Goal: Task Accomplishment & Management: Manage account settings

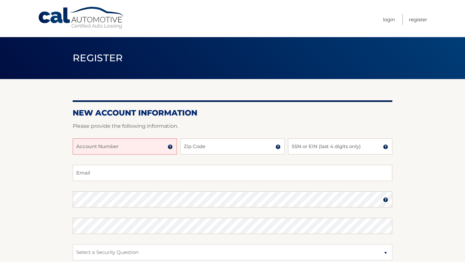
click at [154, 146] on input "Account Number" at bounding box center [125, 147] width 104 height 16
type input "44455958974"
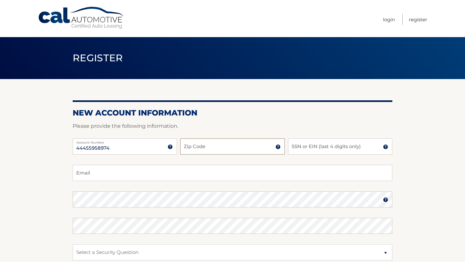
click at [249, 150] on input "Zip Code" at bounding box center [232, 147] width 104 height 16
type input "33029"
click at [338, 147] on input "SSN or EIN (last 4 digits only)" at bounding box center [340, 147] width 104 height 16
type input "2593"
click at [322, 171] on input "Email" at bounding box center [233, 173] width 320 height 16
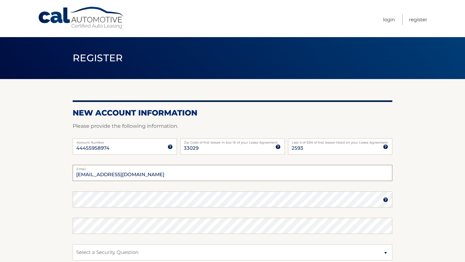
type input "carrytcl@yahoo.com"
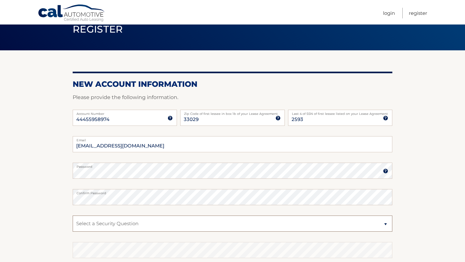
scroll to position [97, 0]
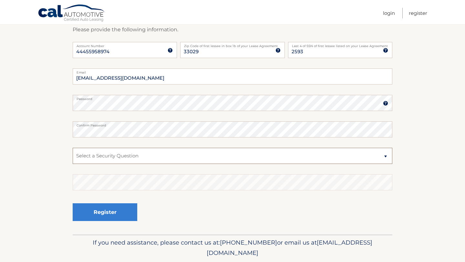
click at [202, 157] on select "Select a Security Question What was the name of your elementary school? What is…" at bounding box center [233, 156] width 320 height 16
select select "2"
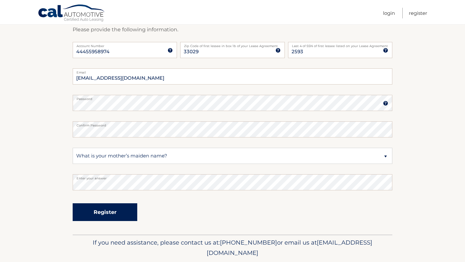
click at [111, 217] on button "Register" at bounding box center [105, 212] width 65 height 18
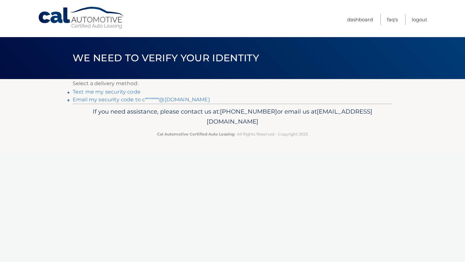
click at [131, 92] on link "Text me my security code" at bounding box center [107, 92] width 68 height 6
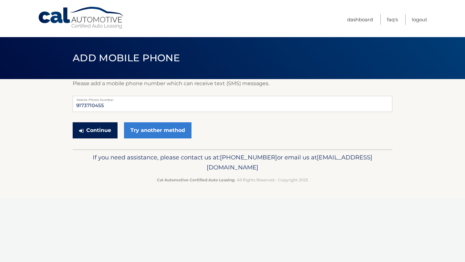
click at [107, 131] on button "Continue" at bounding box center [95, 130] width 45 height 16
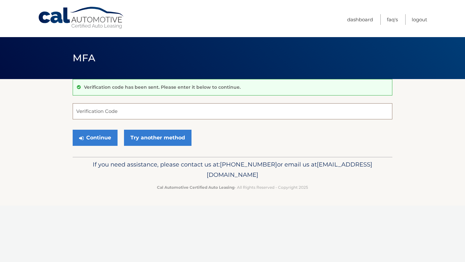
click at [117, 116] on input "Verification Code" at bounding box center [233, 111] width 320 height 16
type input "065773"
click at [103, 135] on button "Continue" at bounding box center [95, 138] width 45 height 16
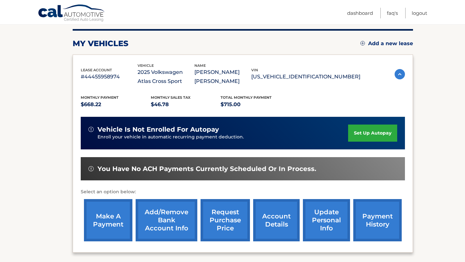
scroll to position [119, 0]
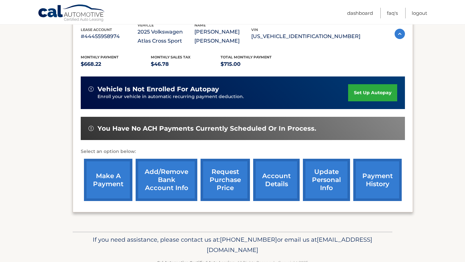
click at [108, 180] on link "make a payment" at bounding box center [108, 180] width 48 height 42
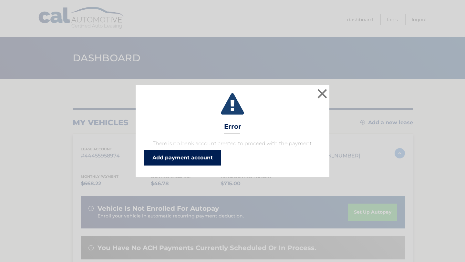
click at [158, 158] on link "Add payment account" at bounding box center [183, 158] width 78 height 16
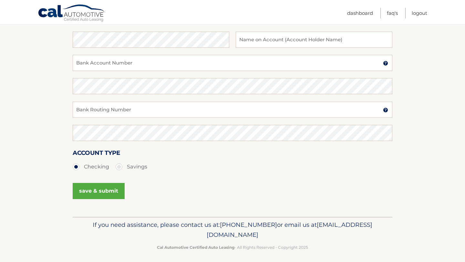
scroll to position [106, 0]
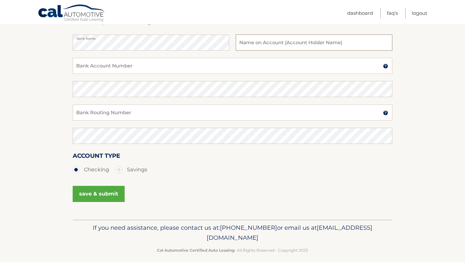
click at [277, 43] on input "text" at bounding box center [314, 43] width 157 height 16
type input "[PERSON_NAME]"
click at [255, 63] on input "Bank Account Number" at bounding box center [233, 66] width 320 height 16
type input "867388370"
click at [219, 110] on input "Bank Routing Number" at bounding box center [233, 113] width 320 height 16
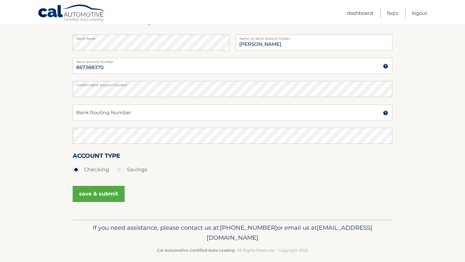
click at [385, 112] on img at bounding box center [385, 112] width 5 height 5
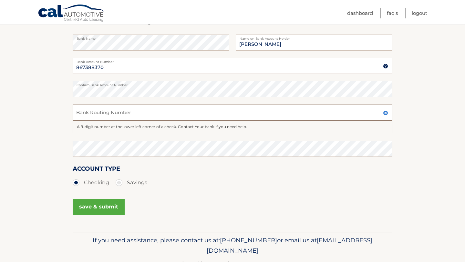
click at [319, 114] on input "Bank Routing Number" at bounding box center [233, 113] width 320 height 16
type input "2670084131"
click at [110, 207] on button "save & submit" at bounding box center [99, 207] width 52 height 16
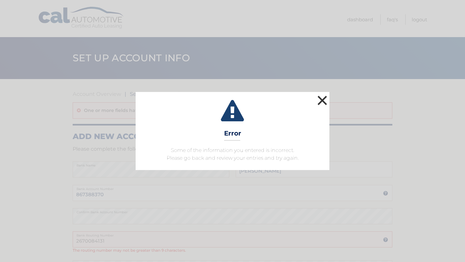
click at [322, 94] on button "×" at bounding box center [322, 100] width 13 height 13
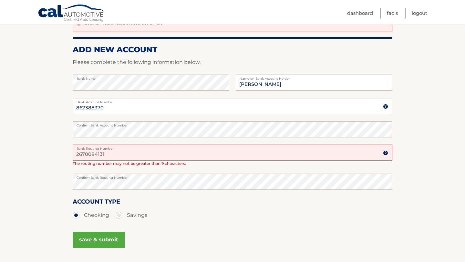
scroll to position [95, 0]
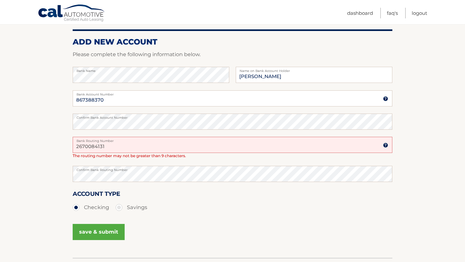
click at [92, 146] on input "2670084131" at bounding box center [233, 145] width 320 height 16
type input "267084131"
click at [102, 231] on button "save & submit" at bounding box center [99, 232] width 52 height 16
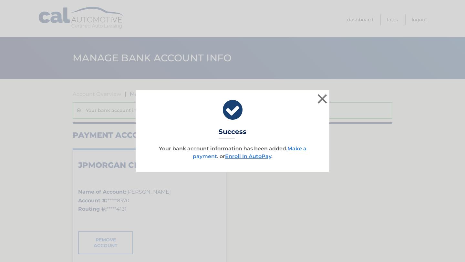
click at [296, 148] on link "Make a payment" at bounding box center [250, 153] width 114 height 14
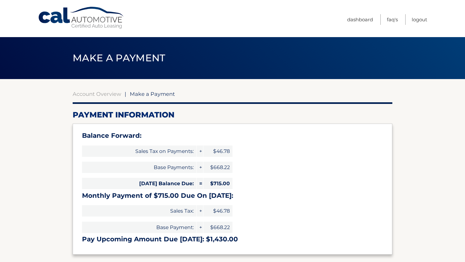
select select "Mjc5M2U1MTQtYmU3ZC00MDM0LWI0MzktMjhlMjRkZWQwODBk"
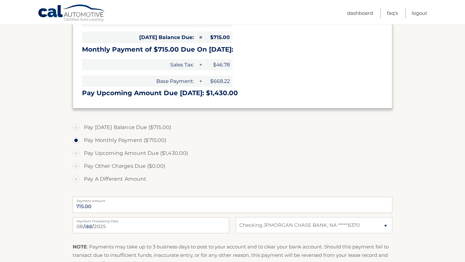
scroll to position [203, 0]
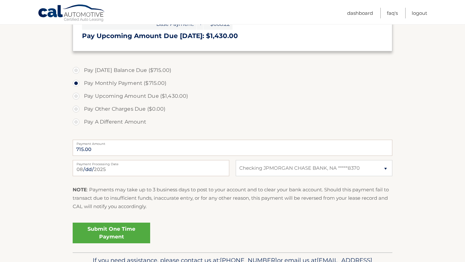
click at [125, 230] on link "Submit One Time Payment" at bounding box center [112, 233] width 78 height 21
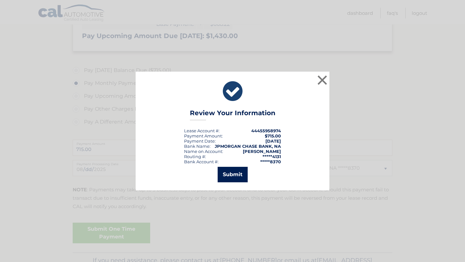
click at [236, 171] on button "Submit" at bounding box center [233, 175] width 30 height 16
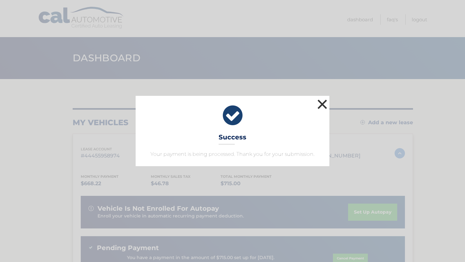
click at [321, 104] on button "×" at bounding box center [322, 104] width 13 height 13
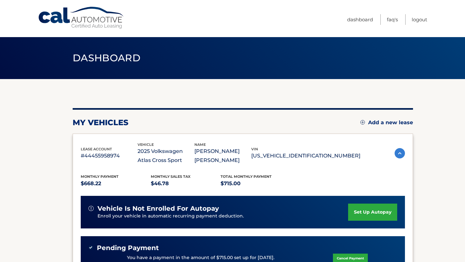
scroll to position [62, 0]
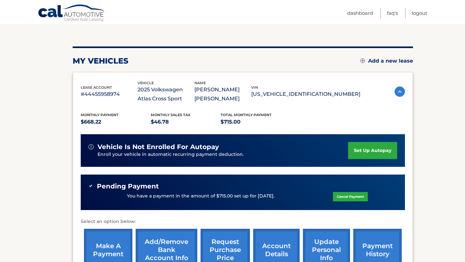
click at [372, 149] on link "set up autopay" at bounding box center [372, 150] width 49 height 17
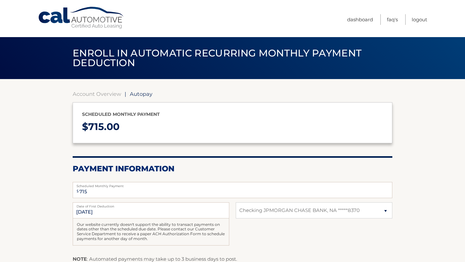
select select "Mjc5M2U1MTQtYmU3ZC00MDM0LWI0MzktMjhlMjRkZWQwODBk"
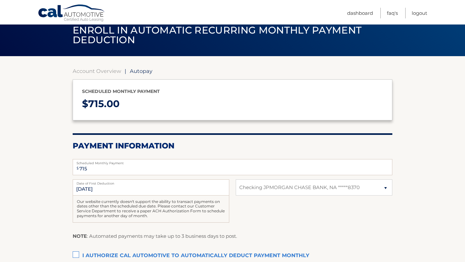
scroll to position [85, 0]
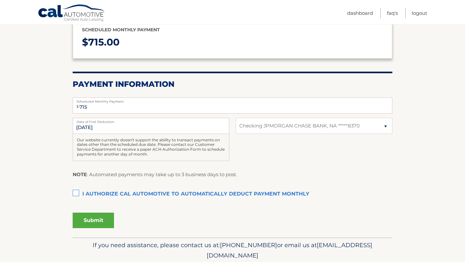
click at [76, 194] on label "I authorize cal automotive to automatically deduct payment monthly This checkbo…" at bounding box center [233, 194] width 320 height 13
click at [0, 0] on input "I authorize cal automotive to automatically deduct payment monthly This checkbo…" at bounding box center [0, 0] width 0 height 0
click at [103, 224] on button "Submit" at bounding box center [93, 221] width 41 height 16
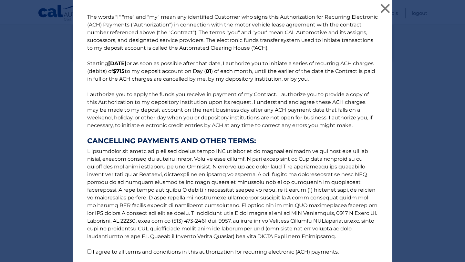
click at [89, 251] on input "I agree to all terms and conditions in this authorization for recurring electro…" at bounding box center [89, 252] width 4 height 4
checkbox input "true"
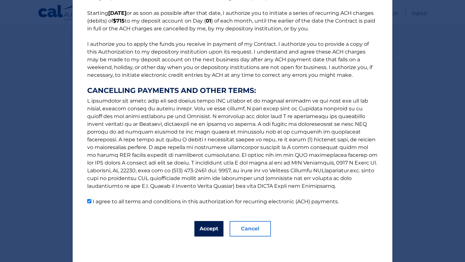
click at [204, 231] on button "Accept" at bounding box center [208, 229] width 29 height 16
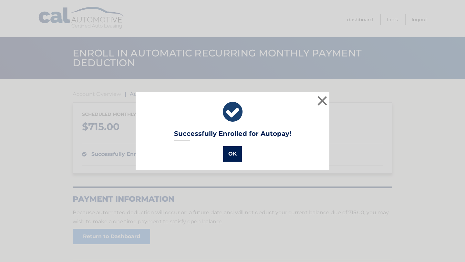
click at [234, 159] on button "OK" at bounding box center [232, 154] width 19 height 16
